Goal: Information Seeking & Learning: Find specific fact

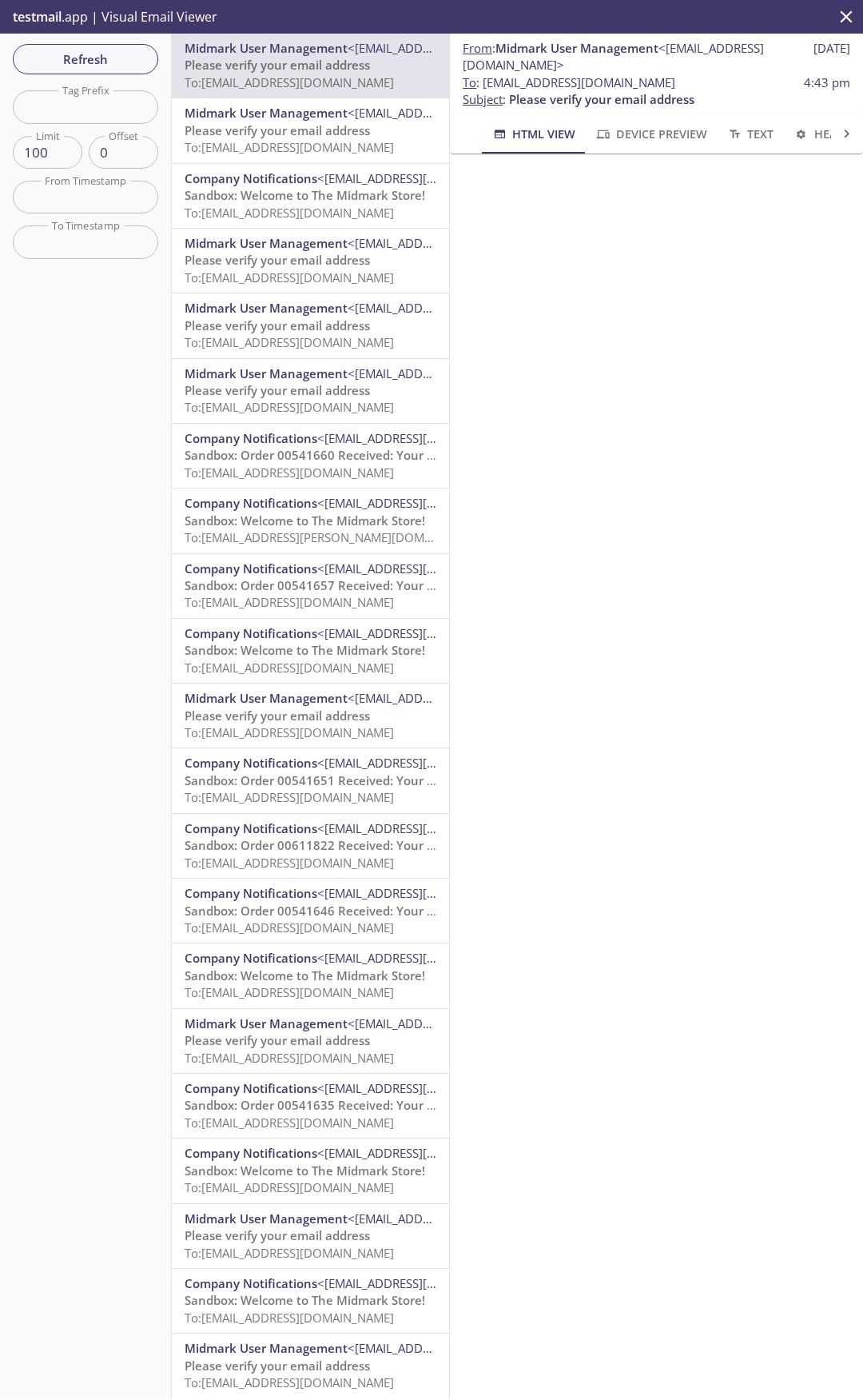
drag, startPoint x: 483, startPoint y: 84, endPoint x: 694, endPoint y: 80, distance: 211.0
click at [676, 80] on span "To : [EMAIL_ADDRESS][DOMAIN_NAME]" at bounding box center [568, 83] width 212 height 17
copy span "[EMAIL_ADDRESS][DOMAIN_NAME]"
click at [122, 64] on span "Refresh" at bounding box center [85, 59] width 120 height 21
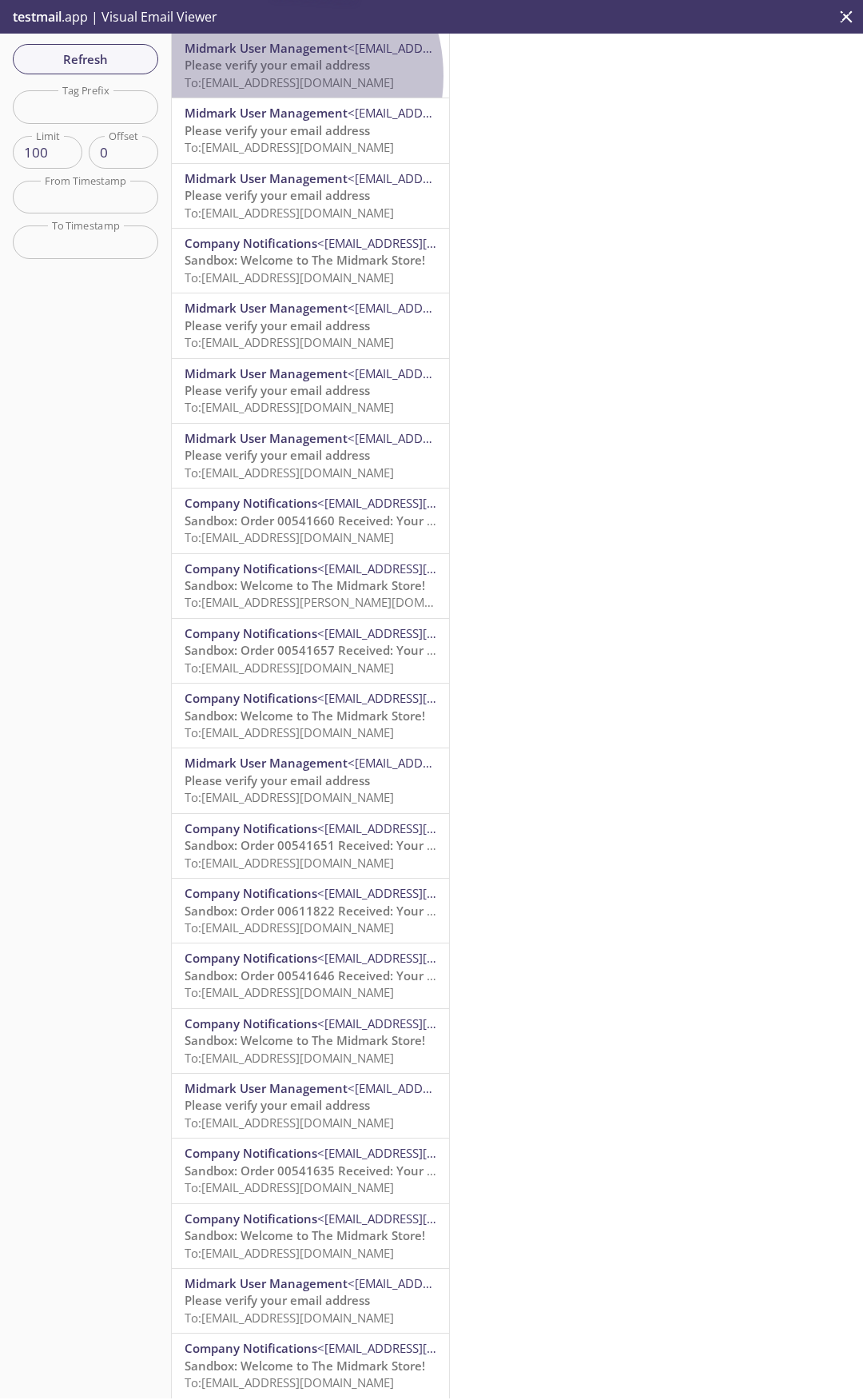
click at [269, 76] on span "To: [EMAIL_ADDRESS][DOMAIN_NAME]" at bounding box center [290, 82] width 209 height 16
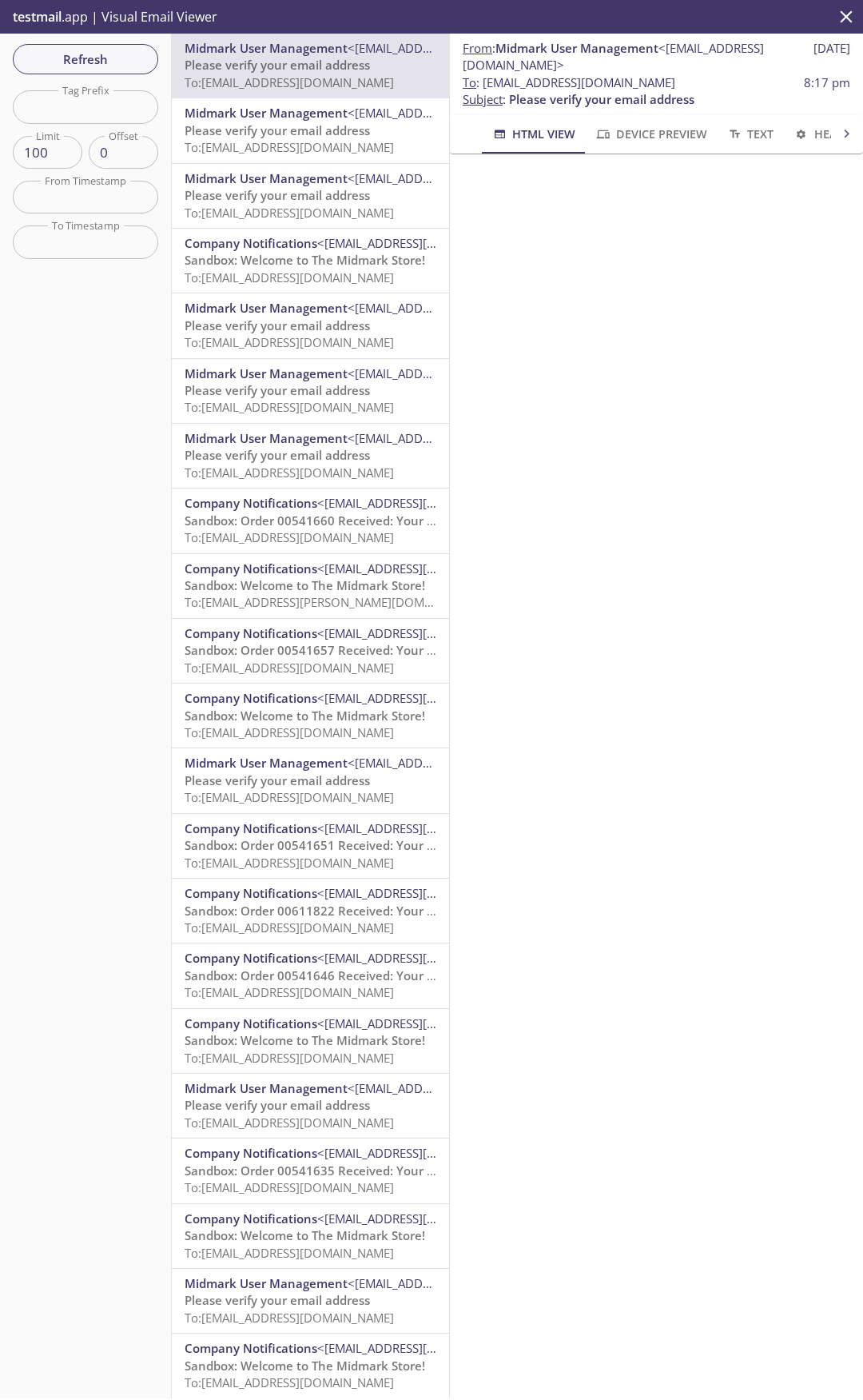
drag, startPoint x: 482, startPoint y: 80, endPoint x: 734, endPoint y: 87, distance: 252.1
click at [734, 87] on span "To : [EMAIL_ADDRESS][DOMAIN_NAME] 8:17 pm" at bounding box center [656, 83] width 388 height 17
copy span "[EMAIL_ADDRESS][DOMAIN_NAME]"
